Goal: Navigation & Orientation: Find specific page/section

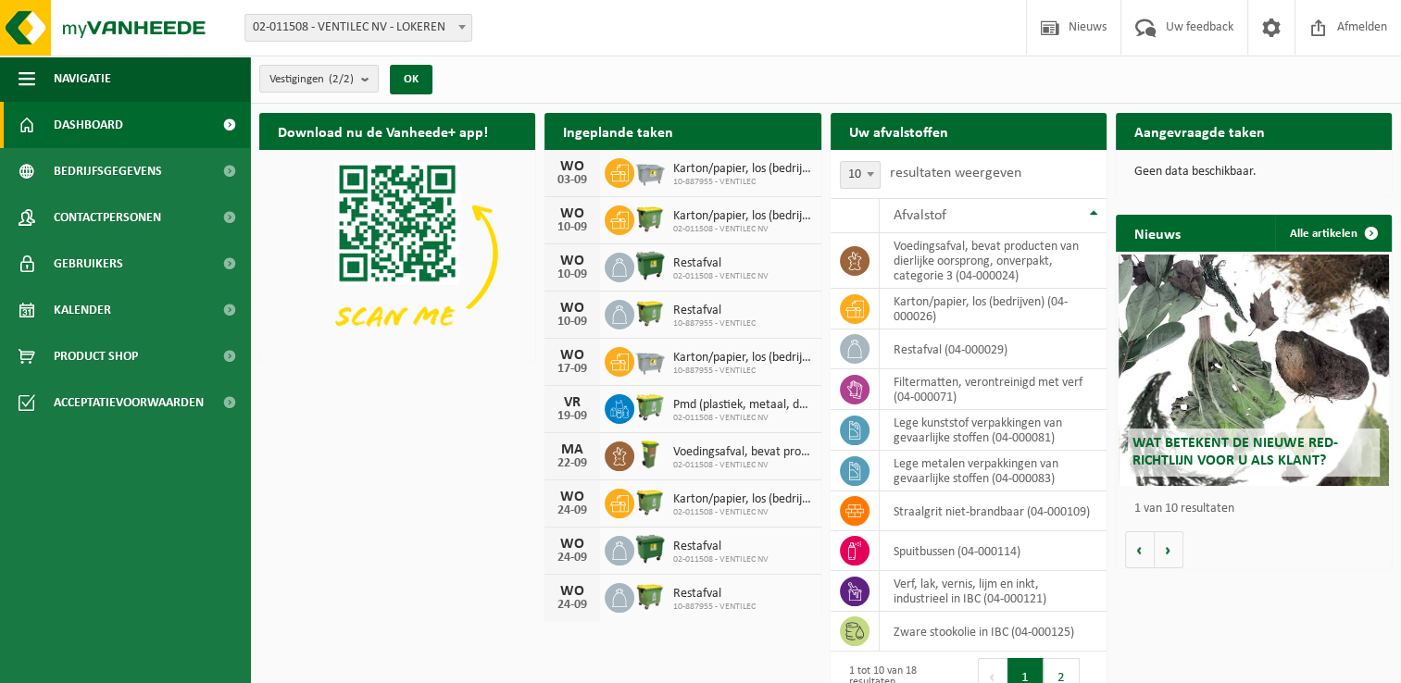
click at [1267, 443] on span "Wat betekent de nieuwe RED-richtlijn voor u als klant?" at bounding box center [1236, 452] width 206 height 32
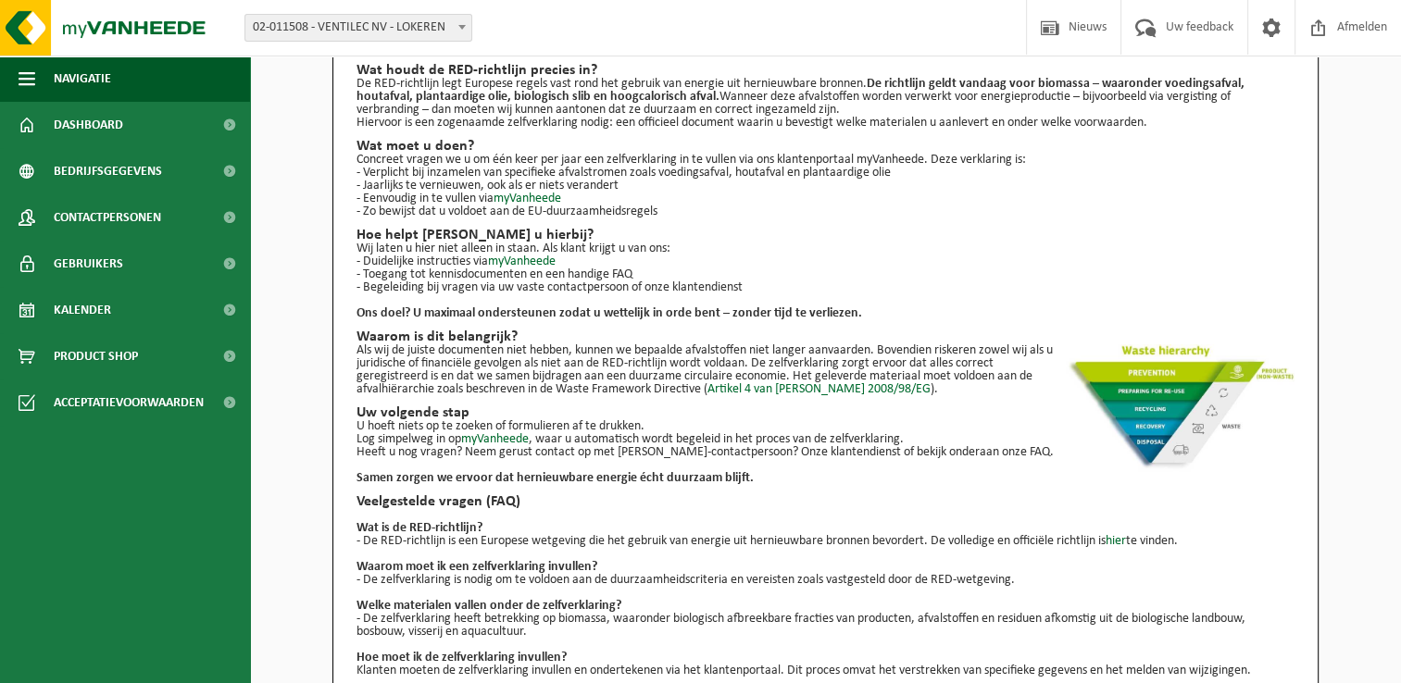
scroll to position [193, 0]
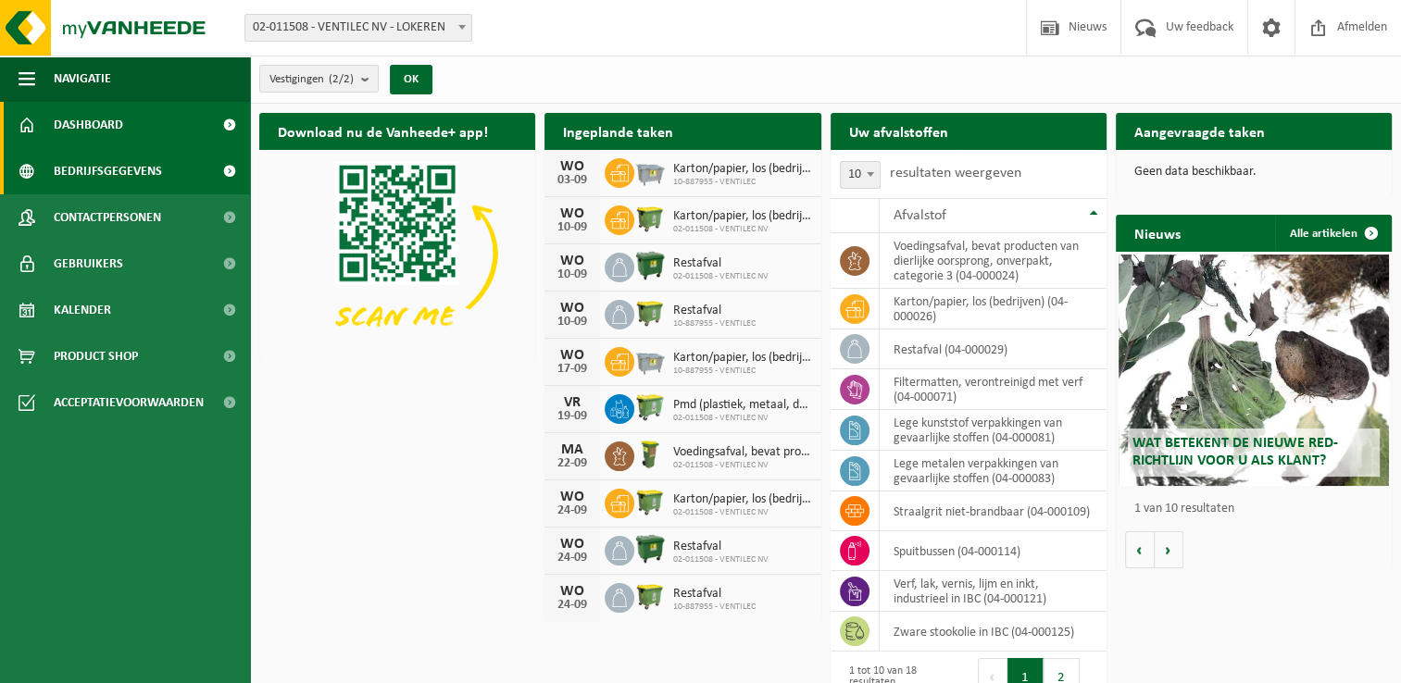
click at [139, 173] on span "Bedrijfsgegevens" at bounding box center [108, 171] width 108 height 46
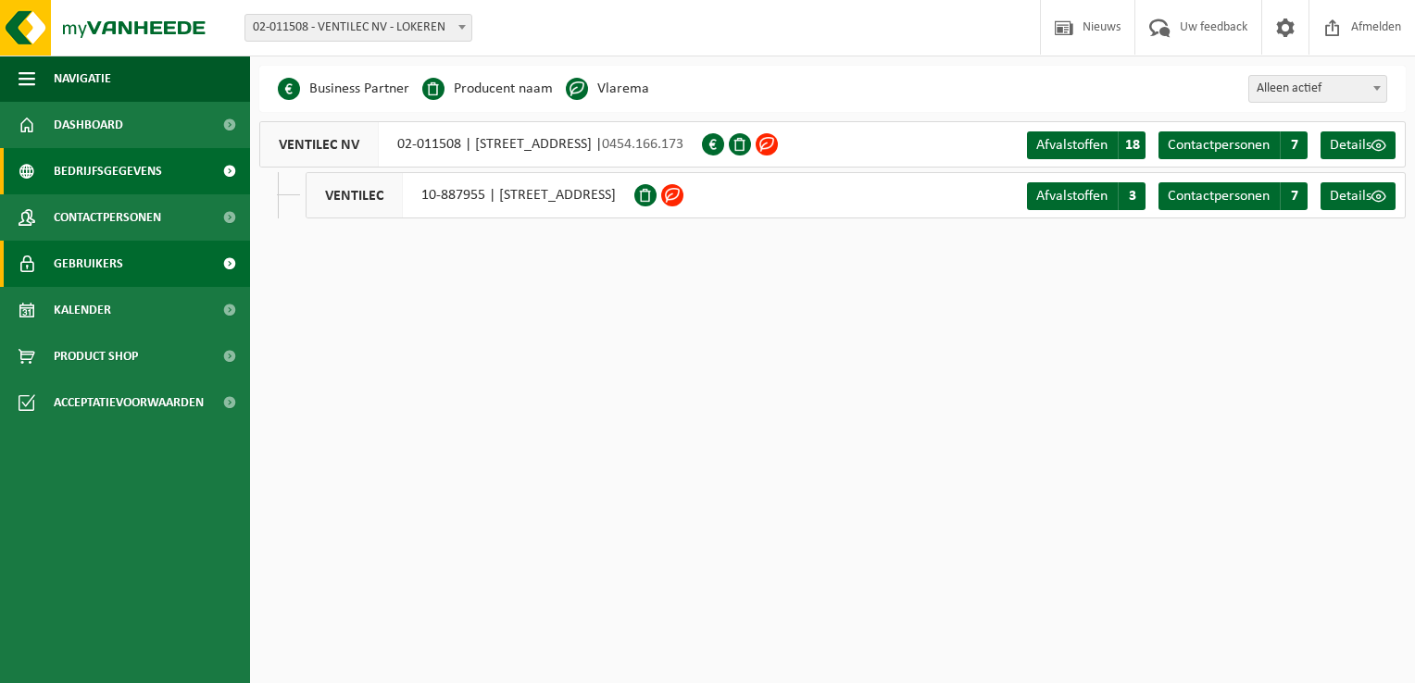
click at [106, 265] on span "Gebruikers" at bounding box center [88, 264] width 69 height 46
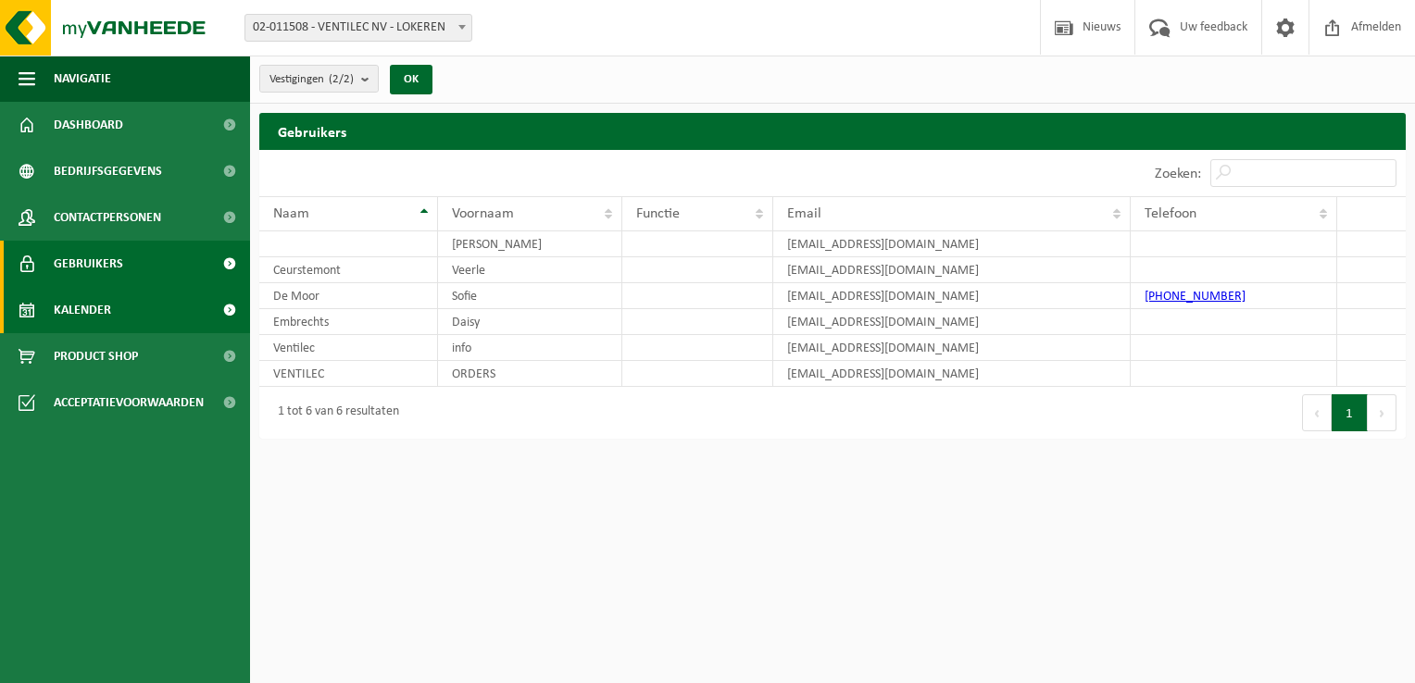
click at [106, 312] on span "Kalender" at bounding box center [82, 310] width 57 height 46
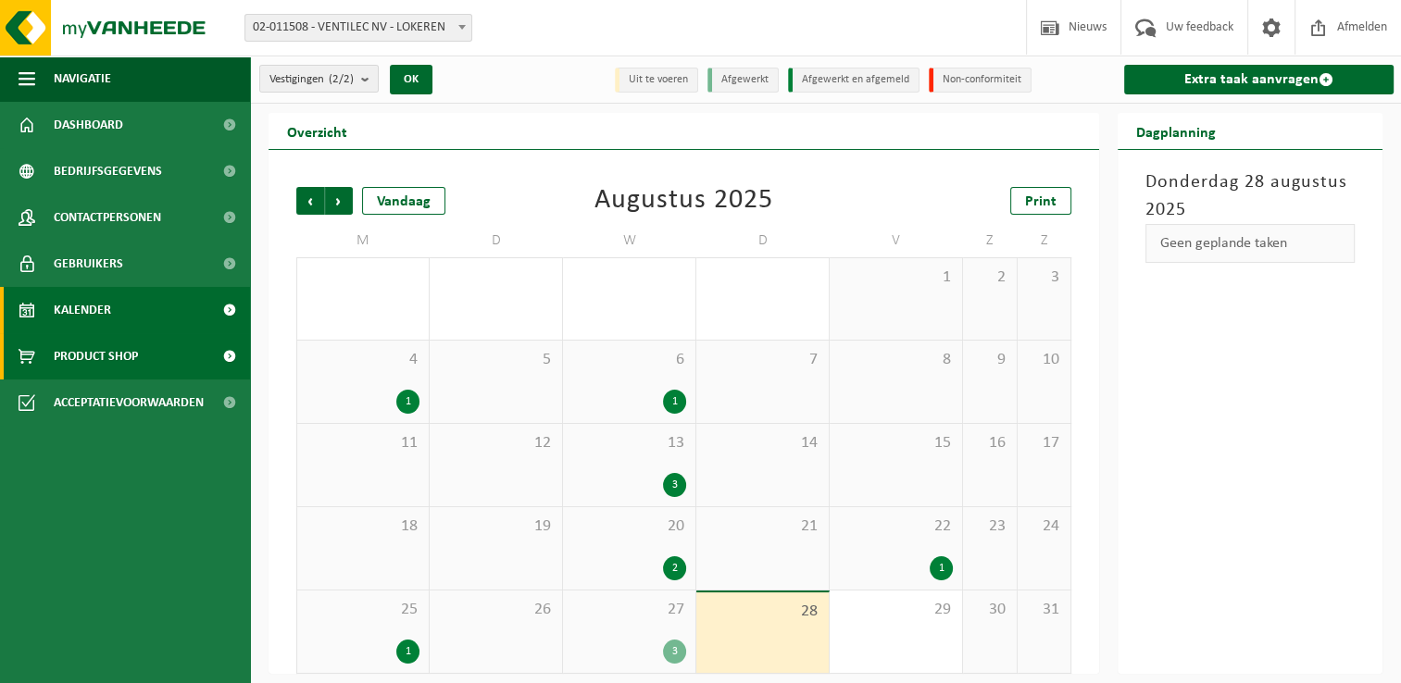
click at [93, 352] on span "Product Shop" at bounding box center [96, 356] width 84 height 46
